Goal: Information Seeking & Learning: Learn about a topic

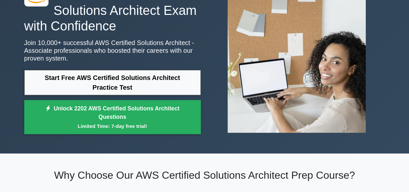
scroll to position [65, 0]
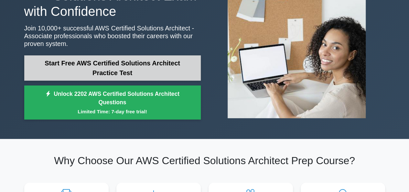
click at [152, 68] on link "Start Free AWS Certified Solutions Architect Practice Test" at bounding box center [112, 67] width 176 height 25
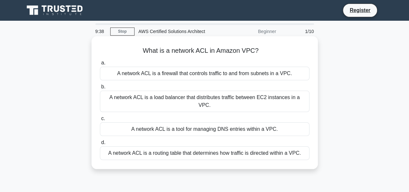
click at [201, 75] on div "A network ACL is a firewall that controls traffic to and from subnets in a VPC." at bounding box center [204, 74] width 209 height 14
click at [100, 65] on input "a. A network ACL is a firewall that controls traffic to and from subnets in a V…" at bounding box center [100, 63] width 0 height 4
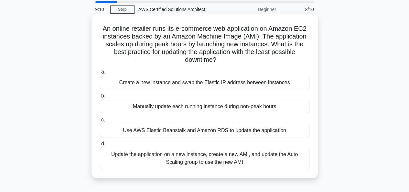
scroll to position [32, 0]
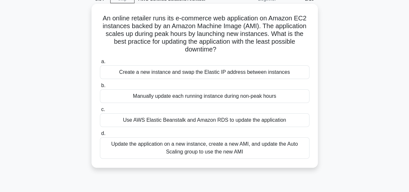
click at [215, 146] on div "Update the application on a new instance, create a new AMI, and update the Auto…" at bounding box center [204, 147] width 209 height 21
click at [100, 135] on input "d. Update the application on a new instance, create a new AMI, and update the A…" at bounding box center [100, 133] width 0 height 4
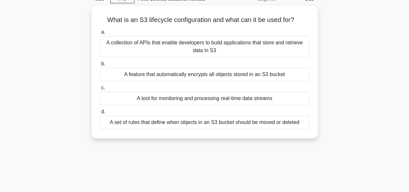
scroll to position [0, 0]
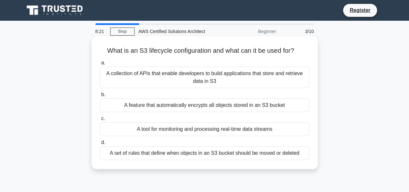
click at [224, 108] on div "A feature that automatically encrypts all objects stored in an S3 bucket" at bounding box center [204, 105] width 209 height 14
click at [100, 97] on input "b. A feature that automatically encrypts all objects stored in an S3 bucket" at bounding box center [100, 94] width 0 height 4
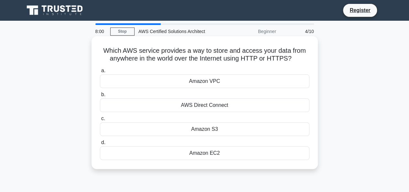
click at [225, 127] on div "Amazon S3" at bounding box center [204, 129] width 209 height 14
click at [100, 120] on input "c. Amazon S3" at bounding box center [100, 118] width 0 height 4
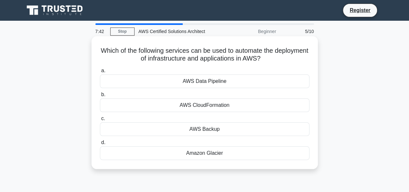
click at [239, 107] on div "AWS CloudFormation" at bounding box center [204, 105] width 209 height 14
click at [100, 97] on input "b. AWS CloudFormation" at bounding box center [100, 94] width 0 height 4
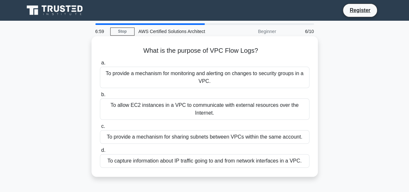
click at [212, 161] on div "To capture information about IP traffic going to and from network interfaces in…" at bounding box center [204, 161] width 209 height 14
click at [100, 152] on input "d. To capture information about IP traffic going to and from network interfaces…" at bounding box center [100, 150] width 0 height 4
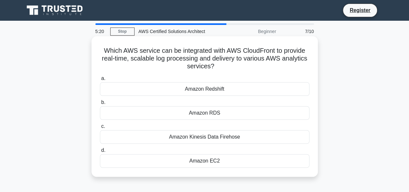
click at [221, 139] on div "Amazon Kinesis Data Firehose" at bounding box center [204, 137] width 209 height 14
click at [100, 128] on input "c. Amazon Kinesis Data Firehose" at bounding box center [100, 126] width 0 height 4
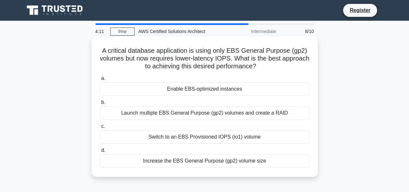
click at [266, 137] on div "Switch to an EBS Provisioned IOPS (io1) volume" at bounding box center [204, 137] width 209 height 14
click at [100, 128] on input "c. Switch to an EBS Provisioned IOPS (io1) volume" at bounding box center [100, 126] width 0 height 4
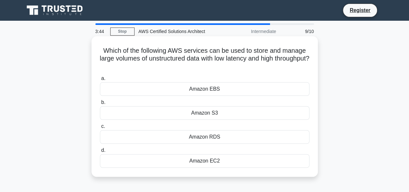
click at [203, 89] on div "Amazon EBS" at bounding box center [204, 89] width 209 height 14
click at [100, 80] on input "a. Amazon EBS" at bounding box center [100, 78] width 0 height 4
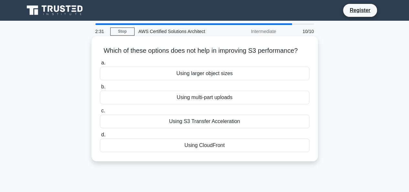
click at [239, 76] on div "Using larger object sizes" at bounding box center [204, 74] width 209 height 14
click at [100, 65] on input "a. Using larger object sizes" at bounding box center [100, 63] width 0 height 4
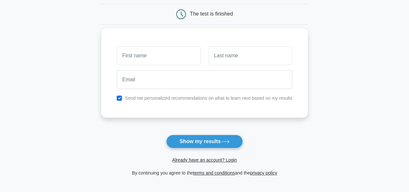
scroll to position [65, 0]
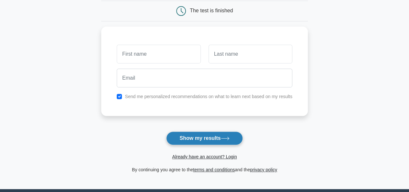
click at [219, 140] on button "Show my results" at bounding box center [204, 138] width 76 height 14
click at [220, 138] on button "Show my results" at bounding box center [204, 138] width 76 height 14
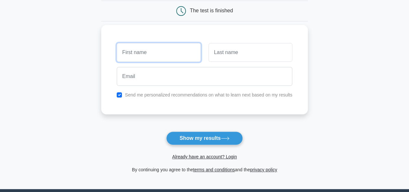
click at [170, 58] on input "text" at bounding box center [159, 52] width 84 height 19
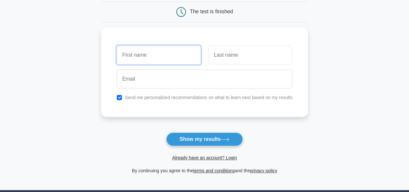
scroll to position [0, 0]
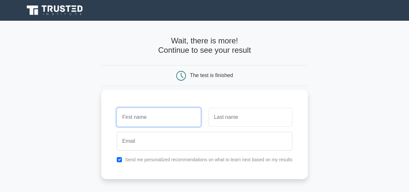
click at [152, 113] on input "text" at bounding box center [159, 117] width 84 height 19
type input "arun"
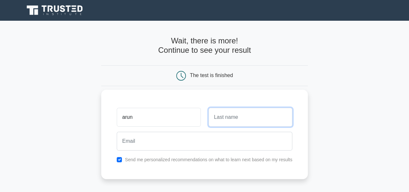
click at [219, 117] on input "text" at bounding box center [250, 117] width 84 height 19
type input "kumar"
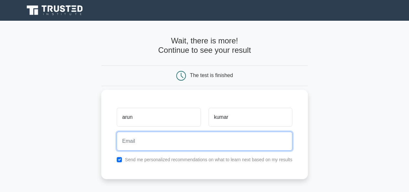
click at [256, 142] on input "email" at bounding box center [204, 140] width 175 height 19
type input "[PERSON_NAME][EMAIL_ADDRESS][DOMAIN_NAME]"
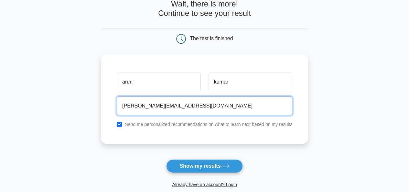
scroll to position [65, 0]
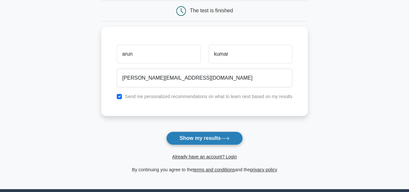
click at [233, 138] on button "Show my results" at bounding box center [204, 138] width 76 height 14
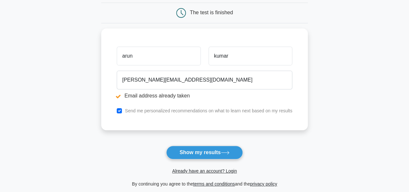
scroll to position [97, 0]
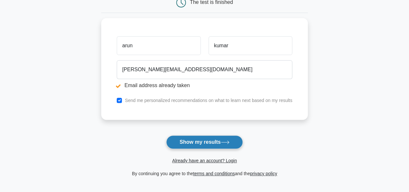
click at [212, 140] on button "Show my results" at bounding box center [204, 142] width 76 height 14
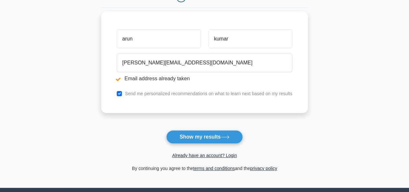
scroll to position [129, 0]
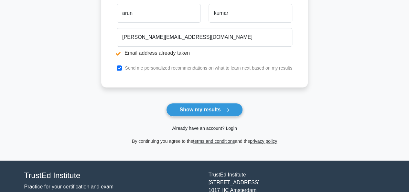
click at [195, 128] on link "Already have an account? Login" at bounding box center [204, 127] width 65 height 5
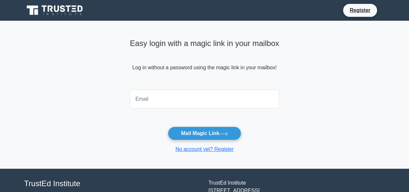
click at [171, 99] on input "email" at bounding box center [204, 98] width 149 height 19
type input "[PERSON_NAME][EMAIL_ADDRESS][DOMAIN_NAME]"
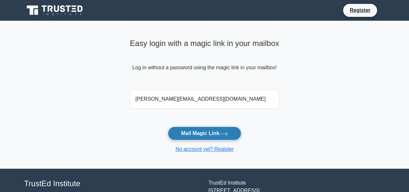
click at [204, 133] on button "Mail Magic Link" at bounding box center [204, 133] width 73 height 14
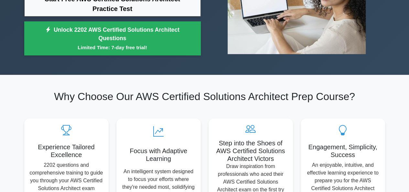
scroll to position [129, 0]
